Goal: Transaction & Acquisition: Purchase product/service

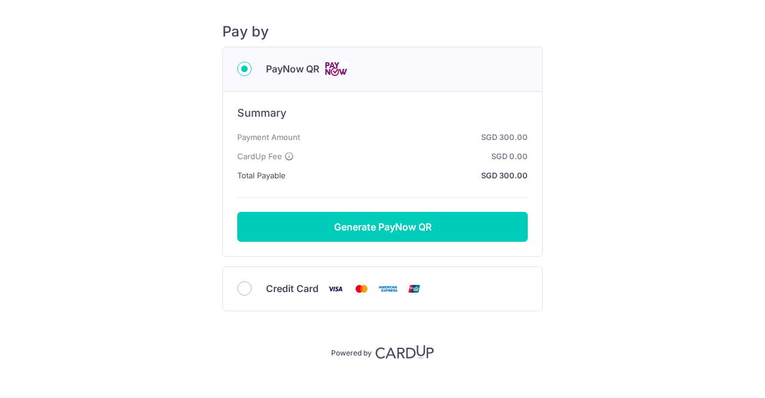
scroll to position [150, 0]
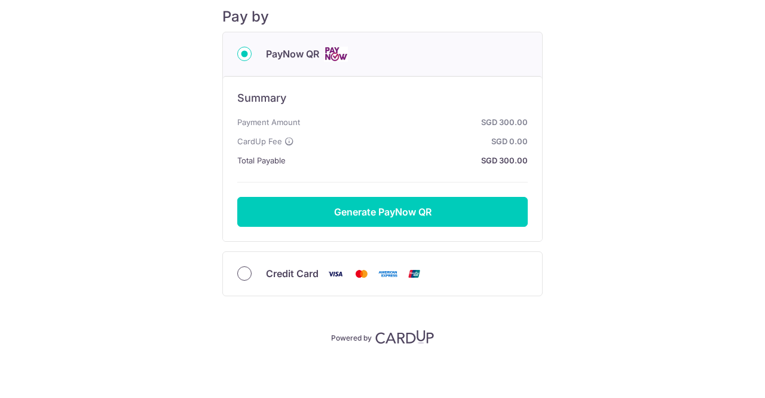
click at [240, 272] on input "Credit Card" at bounding box center [244, 273] width 14 height 14
radio input "true"
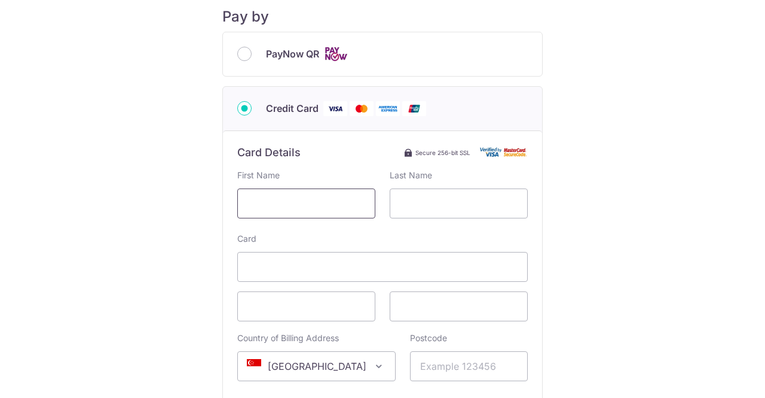
click at [313, 206] on input "text" at bounding box center [306, 203] width 138 height 30
type input "[PERSON_NAME]"
click at [431, 205] on input "text" at bounding box center [459, 203] width 138 height 30
type input "[PERSON_NAME]"
click at [329, 313] on span at bounding box center [306, 306] width 138 height 30
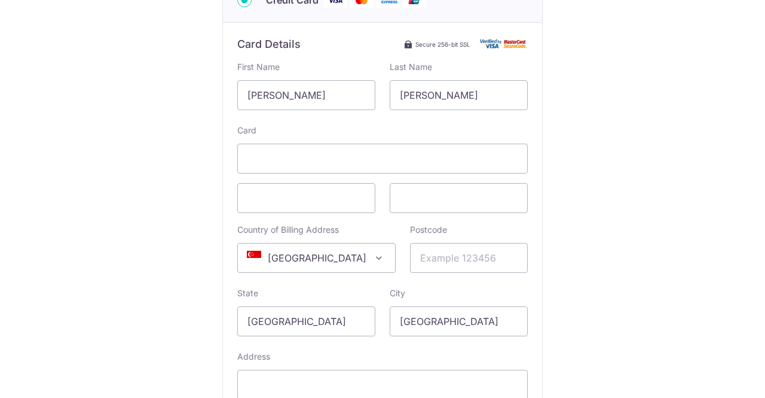
scroll to position [270, 0]
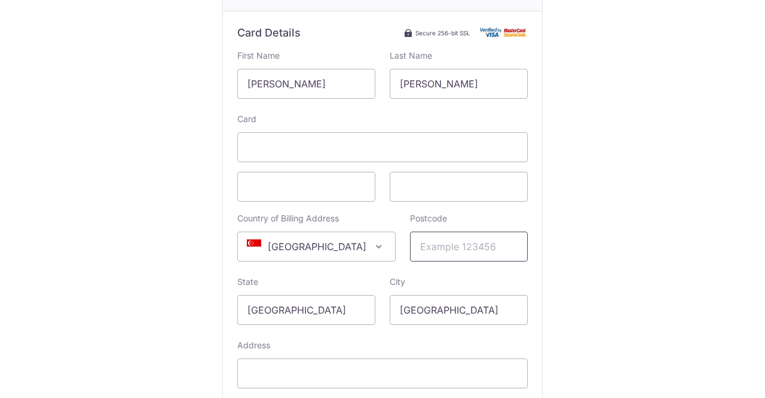
click at [466, 245] on input "Postcode" at bounding box center [469, 246] width 118 height 30
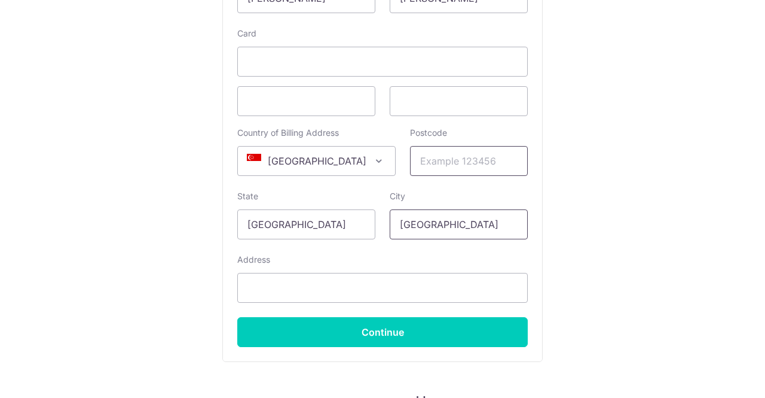
scroll to position [330, 0]
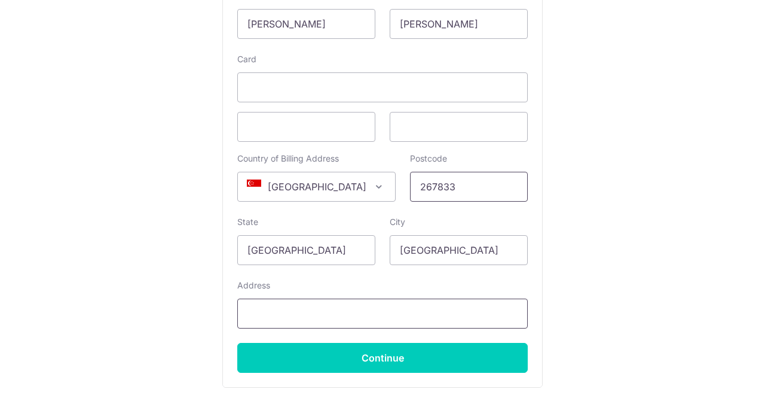
type input "267833"
click at [361, 315] on input "Address" at bounding box center [382, 313] width 291 height 30
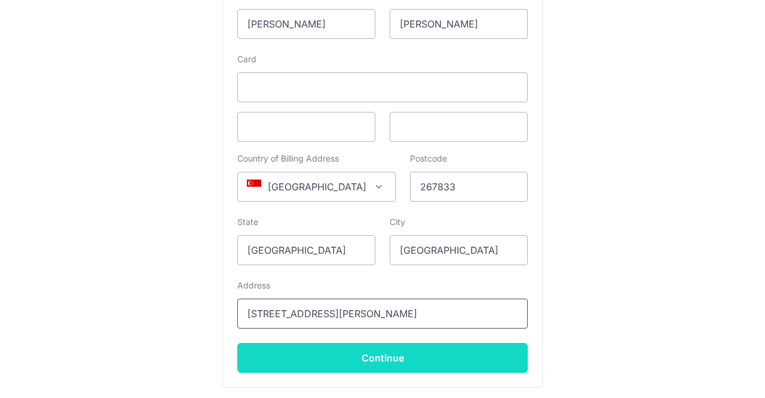
type input "[STREET_ADDRESS][PERSON_NAME]"
click at [389, 358] on input "Continue" at bounding box center [382, 358] width 291 height 30
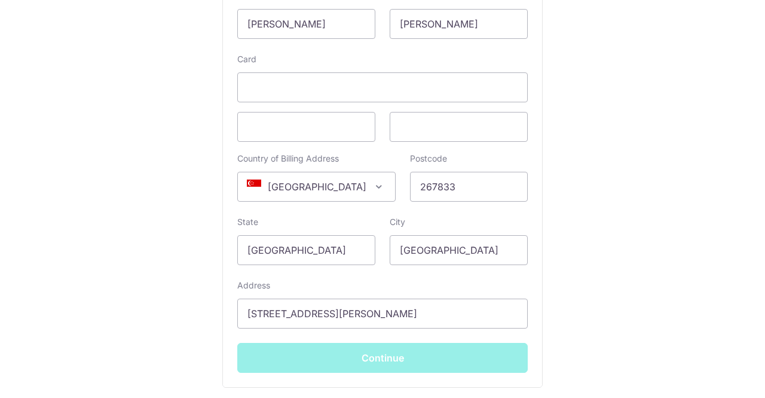
type input "**** 3940"
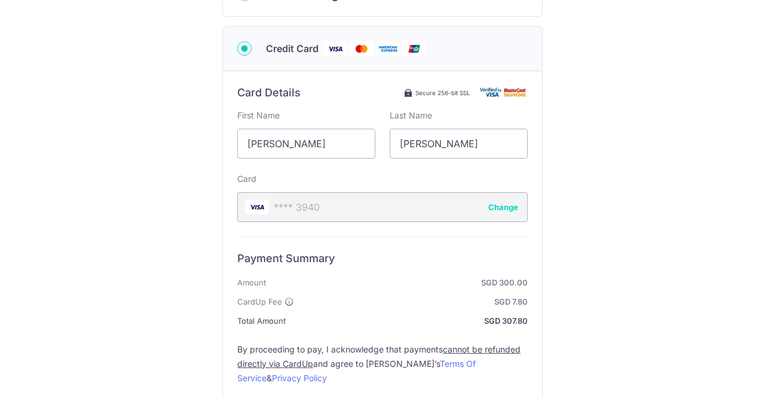
scroll to position [358, 0]
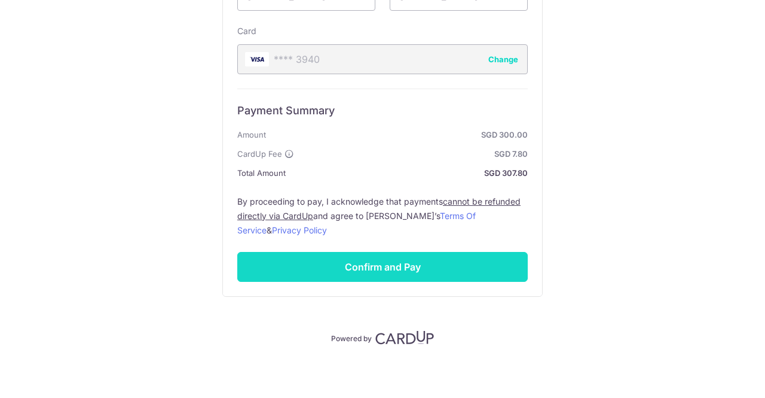
click at [403, 258] on input "Confirm and Pay" at bounding box center [382, 267] width 291 height 30
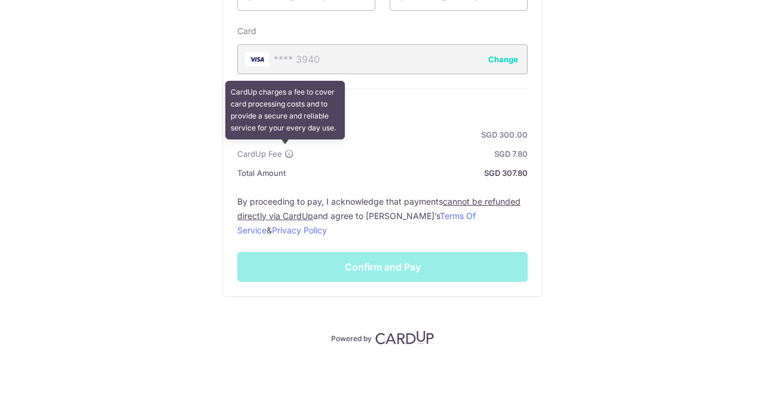
click at [285, 150] on icon at bounding box center [290, 154] width 10 height 10
